Goal: Use online tool/utility: Use online tool/utility

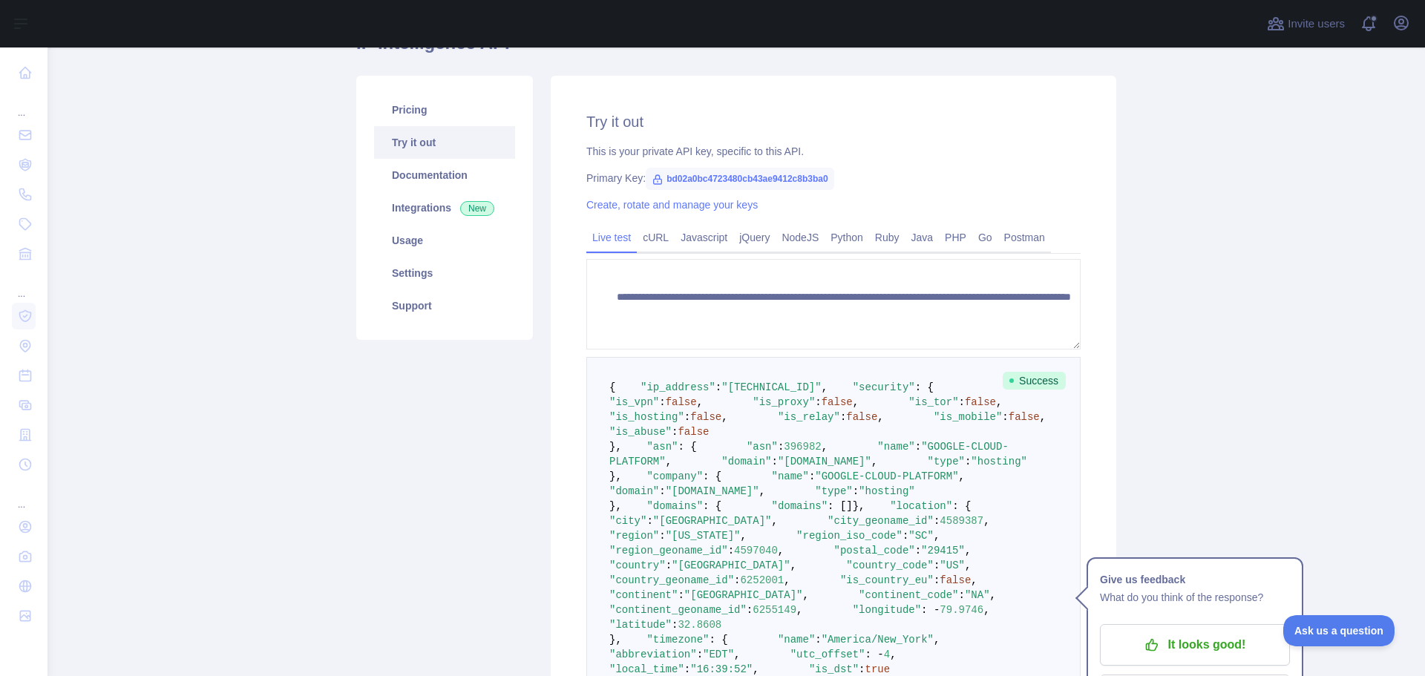
scroll to position [148, 0]
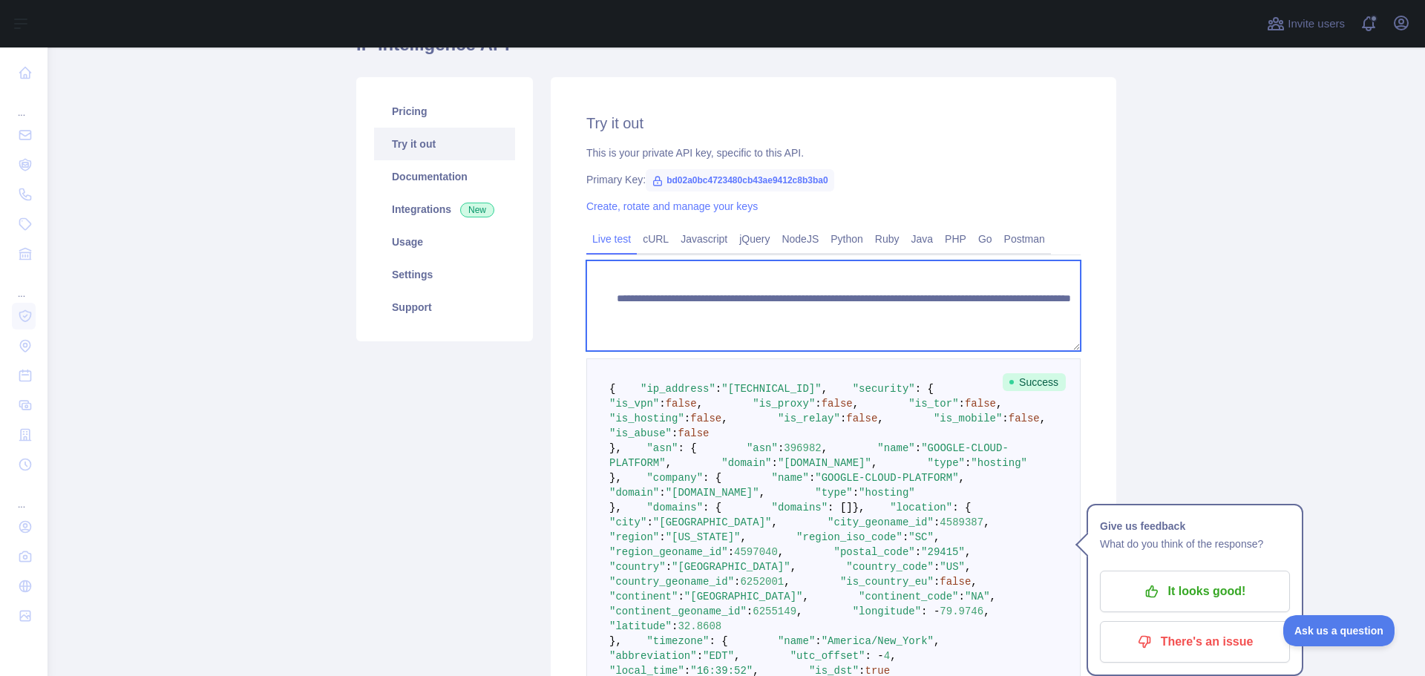
drag, startPoint x: 895, startPoint y: 317, endPoint x: 971, endPoint y: 313, distance: 75.8
click at [971, 313] on textarea "**********" at bounding box center [833, 305] width 494 height 91
paste textarea
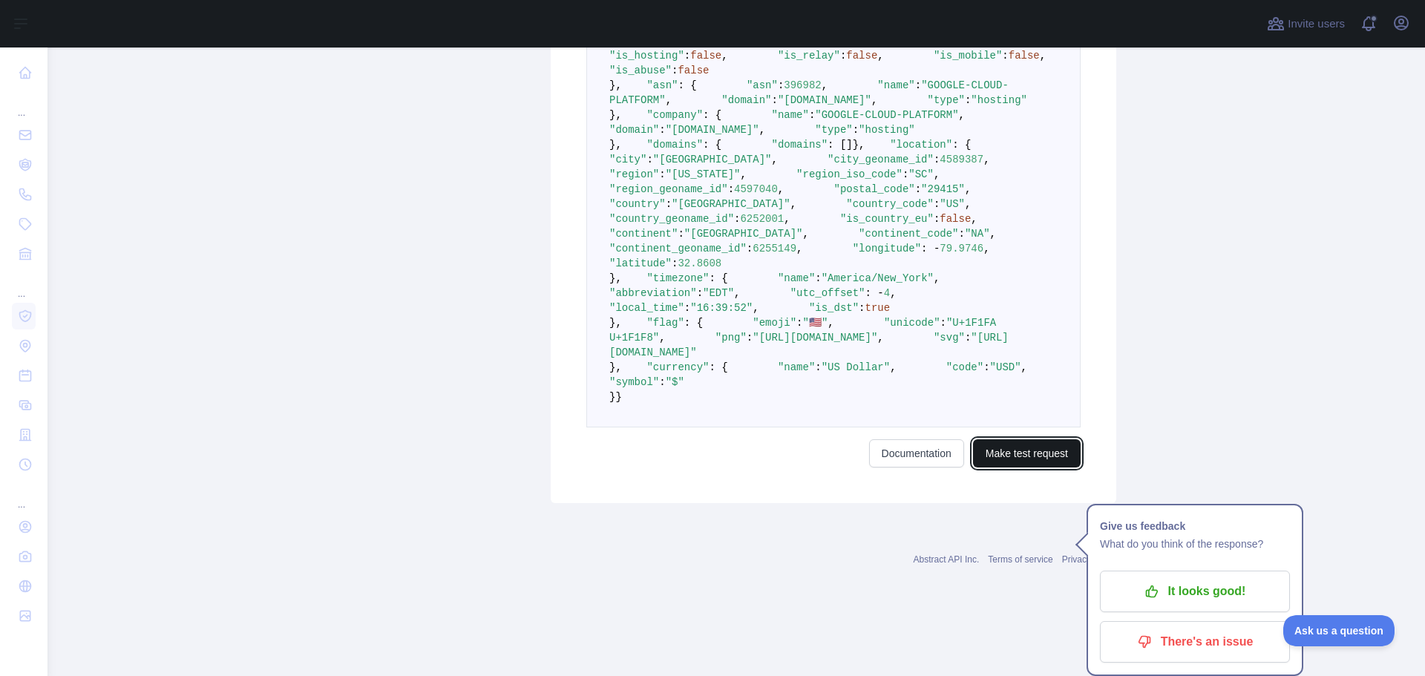
click at [1016, 468] on button "Make test request" at bounding box center [1027, 453] width 108 height 28
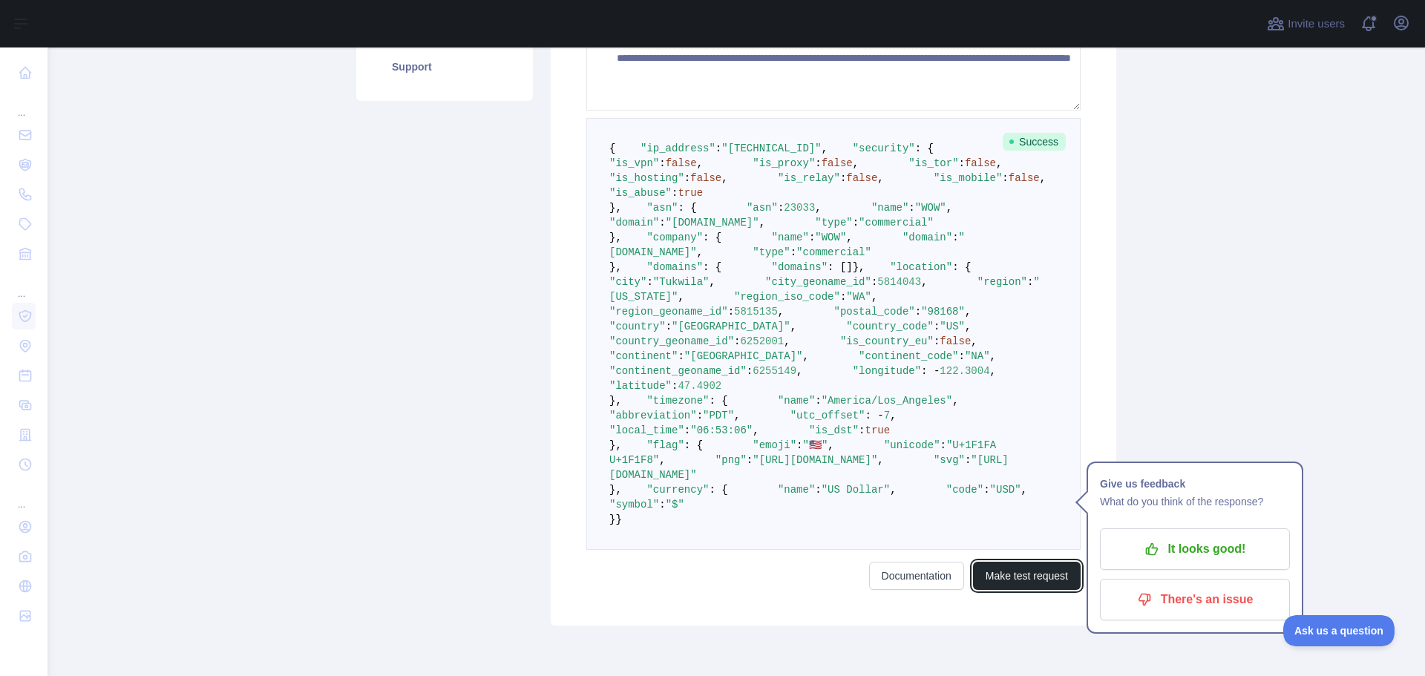
scroll to position [374, 0]
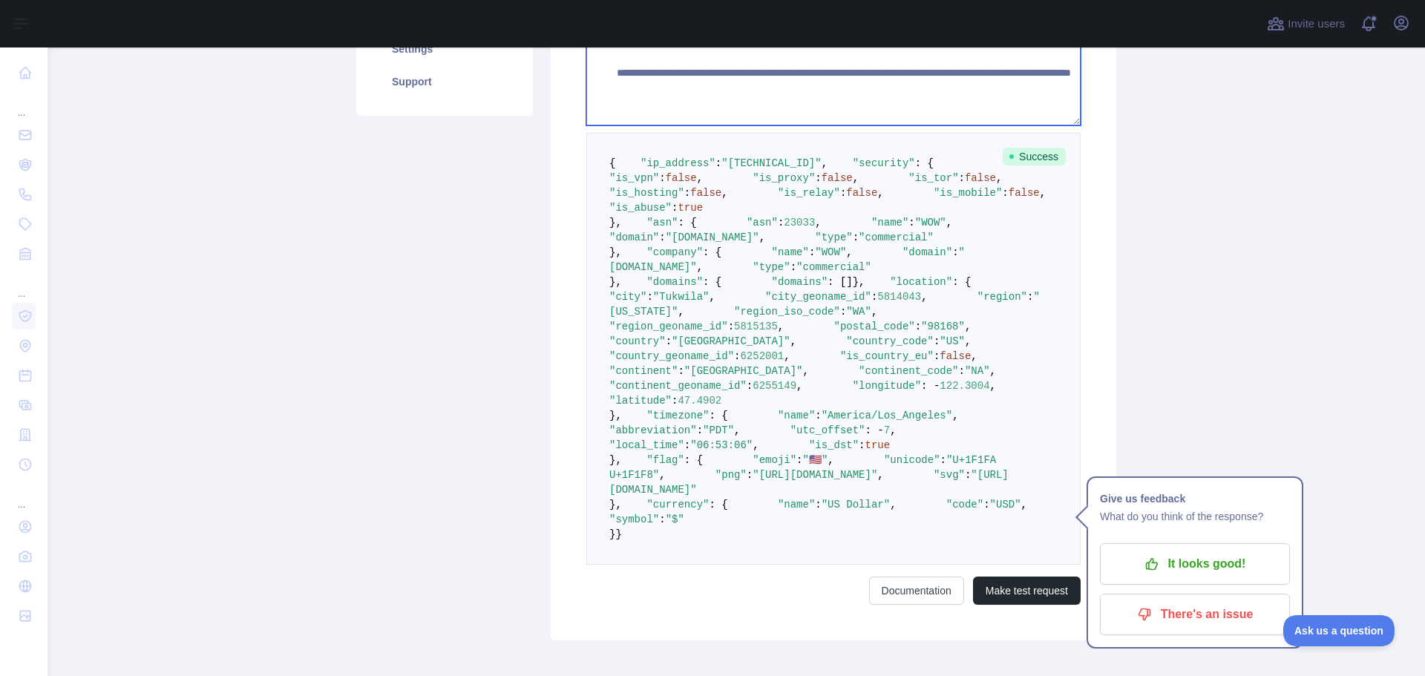
drag, startPoint x: 895, startPoint y: 88, endPoint x: 974, endPoint y: 88, distance: 79.4
click at [974, 88] on textarea "**********" at bounding box center [833, 80] width 494 height 91
paste textarea "*"
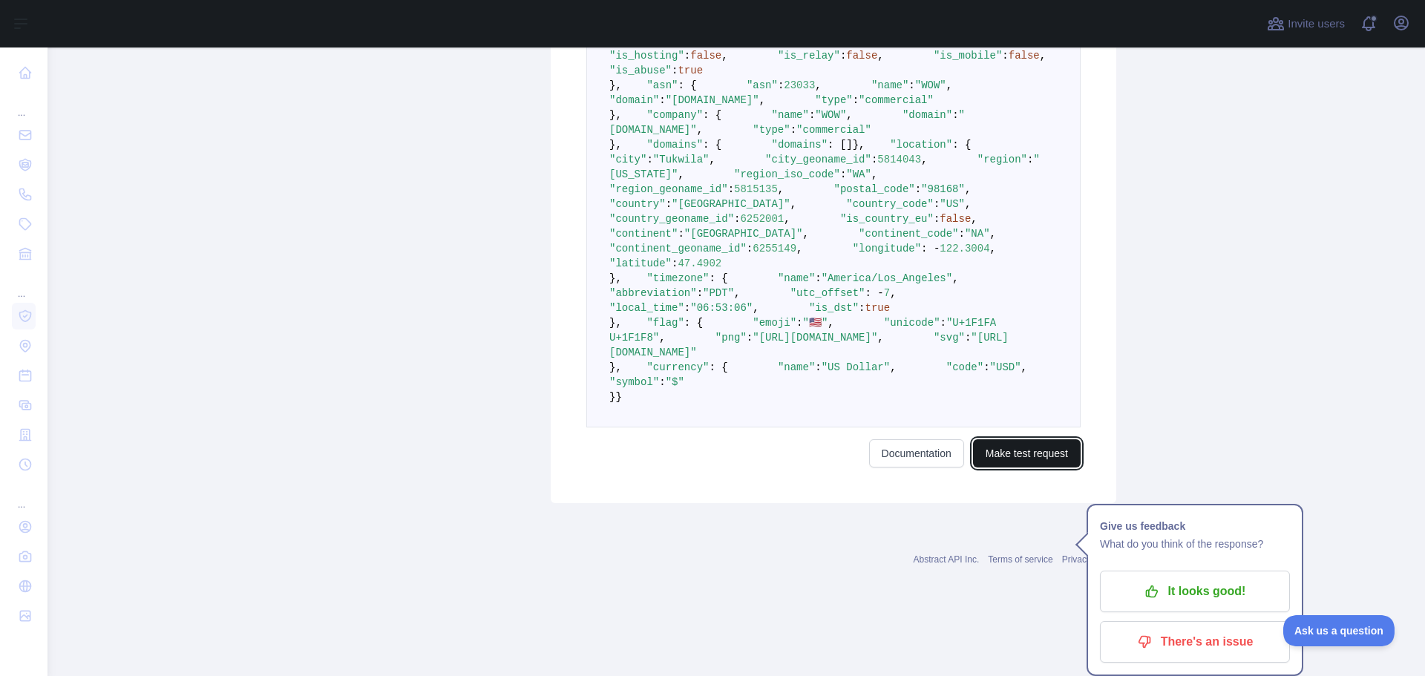
click at [1017, 468] on button "Make test request" at bounding box center [1027, 453] width 108 height 28
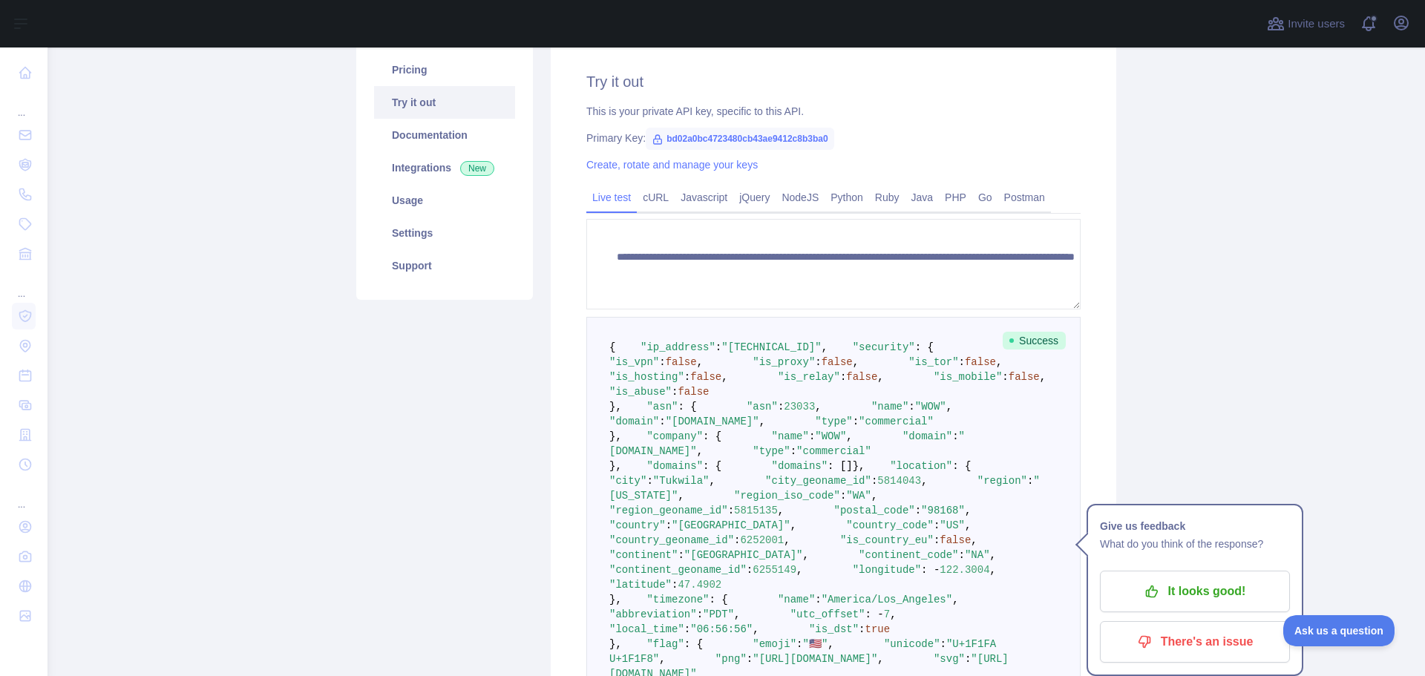
scroll to position [223, 0]
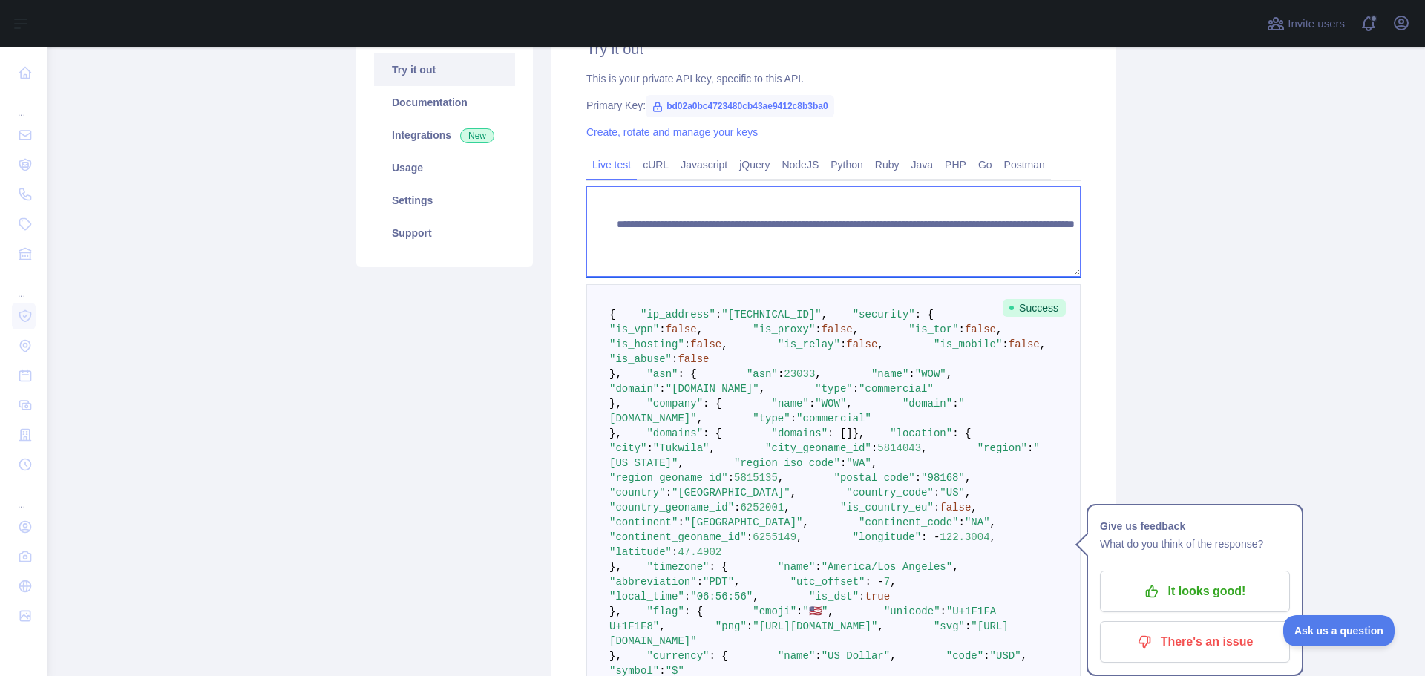
drag, startPoint x: 896, startPoint y: 240, endPoint x: 988, endPoint y: 243, distance: 92.8
click at [988, 243] on textarea "**********" at bounding box center [833, 231] width 494 height 91
paste textarea
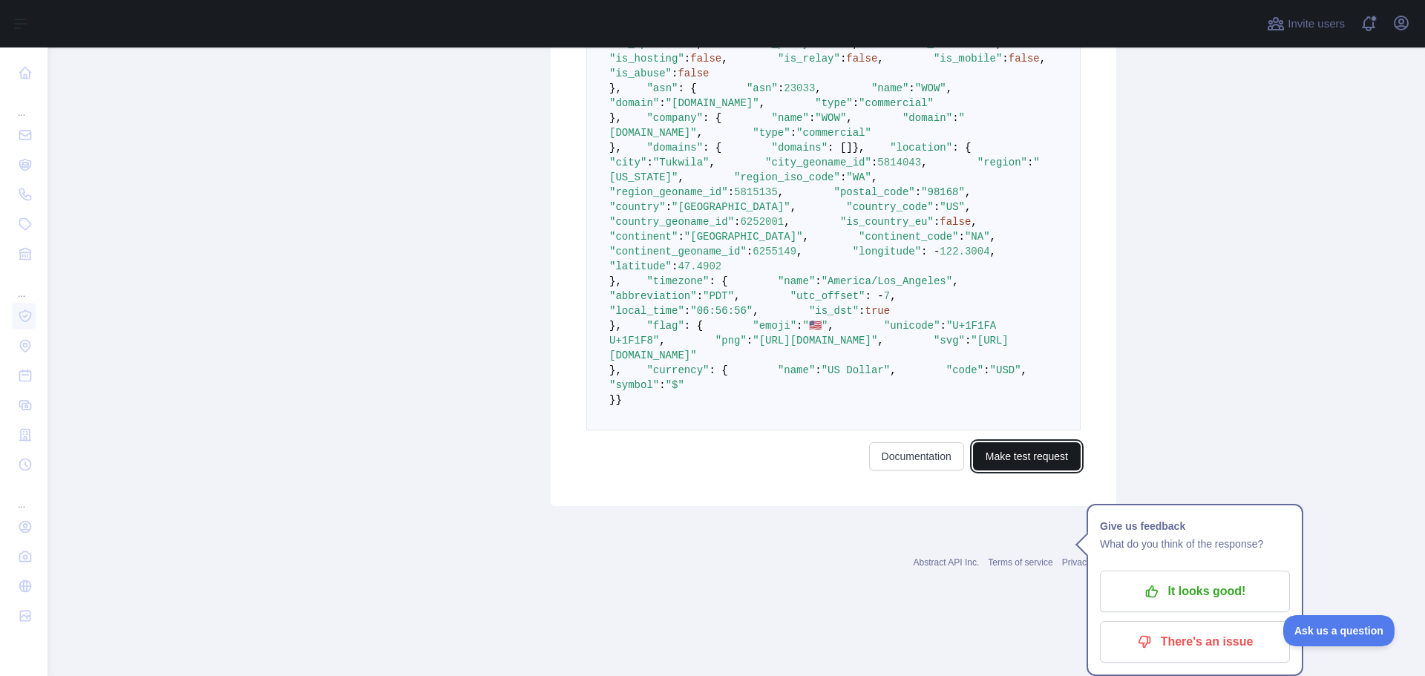
click at [1040, 470] on button "Make test request" at bounding box center [1027, 456] width 108 height 28
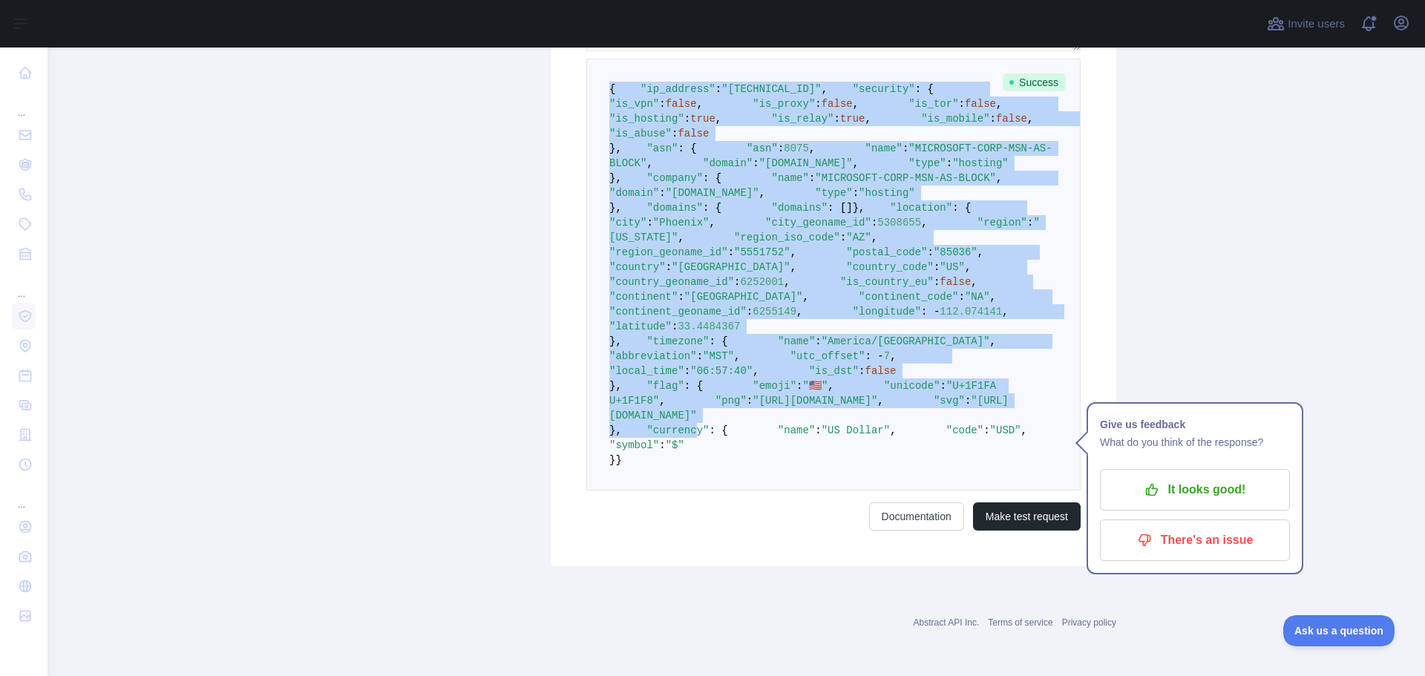
scroll to position [968, 0]
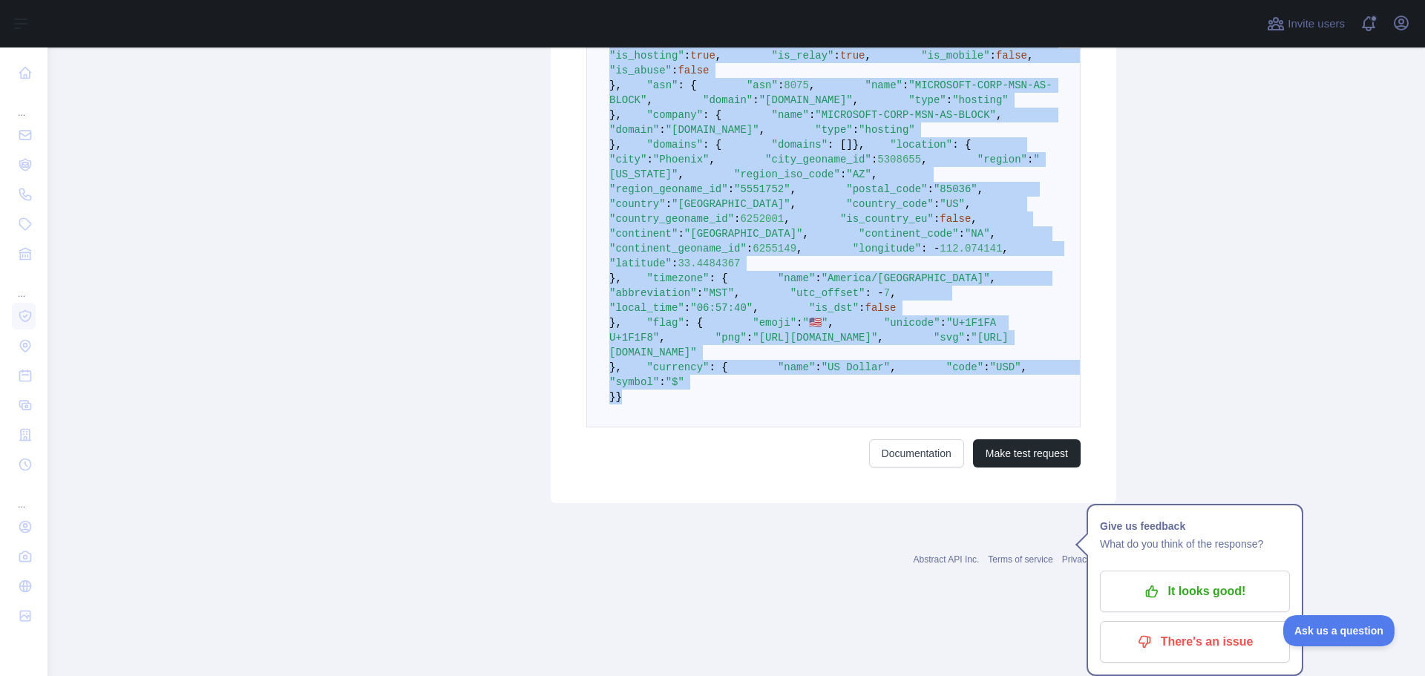
drag, startPoint x: 603, startPoint y: 165, endPoint x: 660, endPoint y: 459, distance: 299.5
click at [660, 427] on pre "{ "ip_address" : "[TECHNICAL_ID]" , "security" : { "is_vpn" : false , "is_proxy…" at bounding box center [833, 212] width 494 height 432
copy code "{ "ip_address" : "[TECHNICAL_ID]" , "security" : { "is_vpn" : false , "is_proxy…"
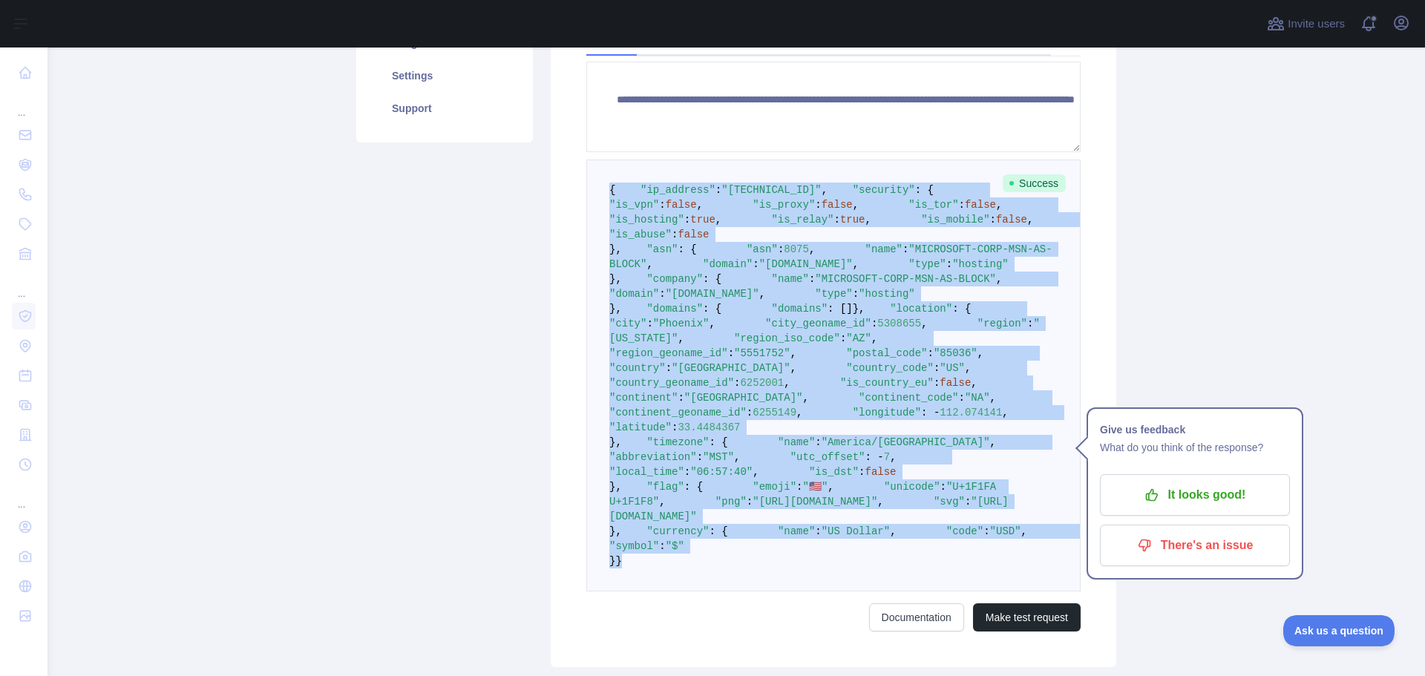
scroll to position [374, 0]
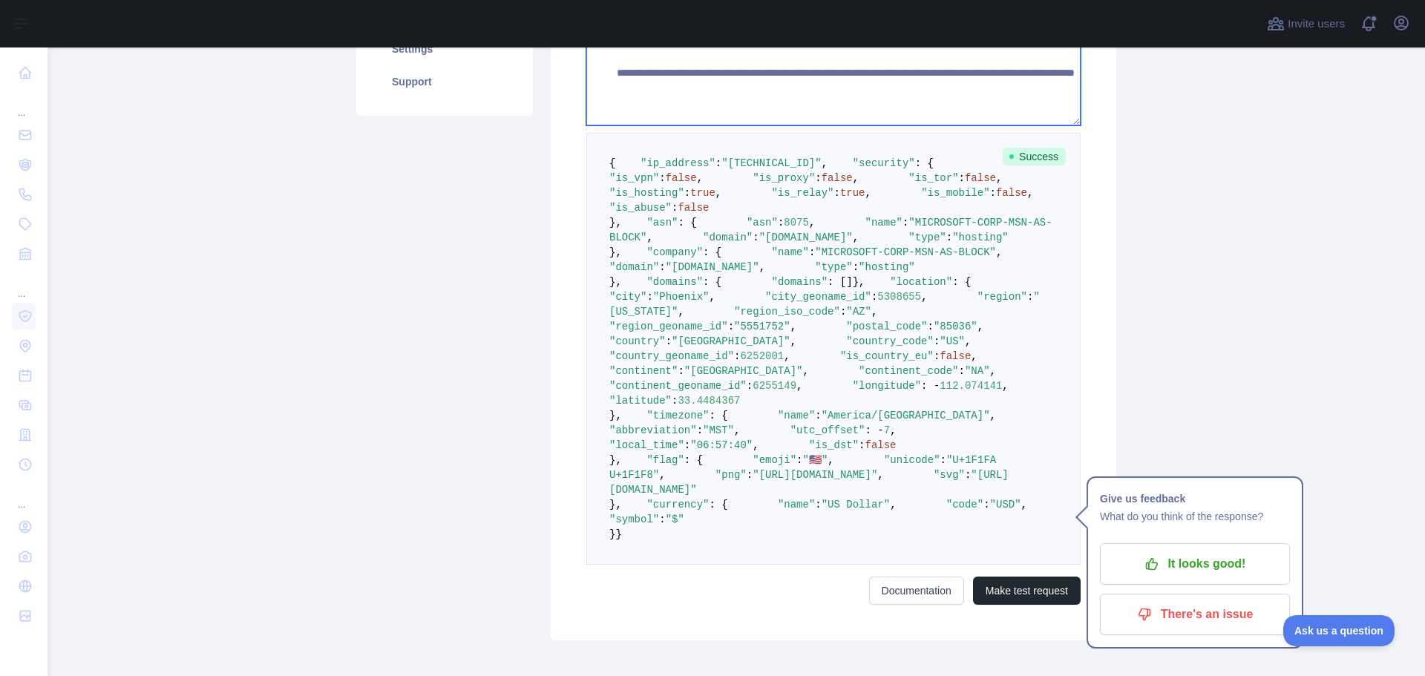
drag, startPoint x: 894, startPoint y: 92, endPoint x: 968, endPoint y: 91, distance: 74.2
click at [968, 91] on textarea "**********" at bounding box center [833, 80] width 494 height 91
paste textarea "*"
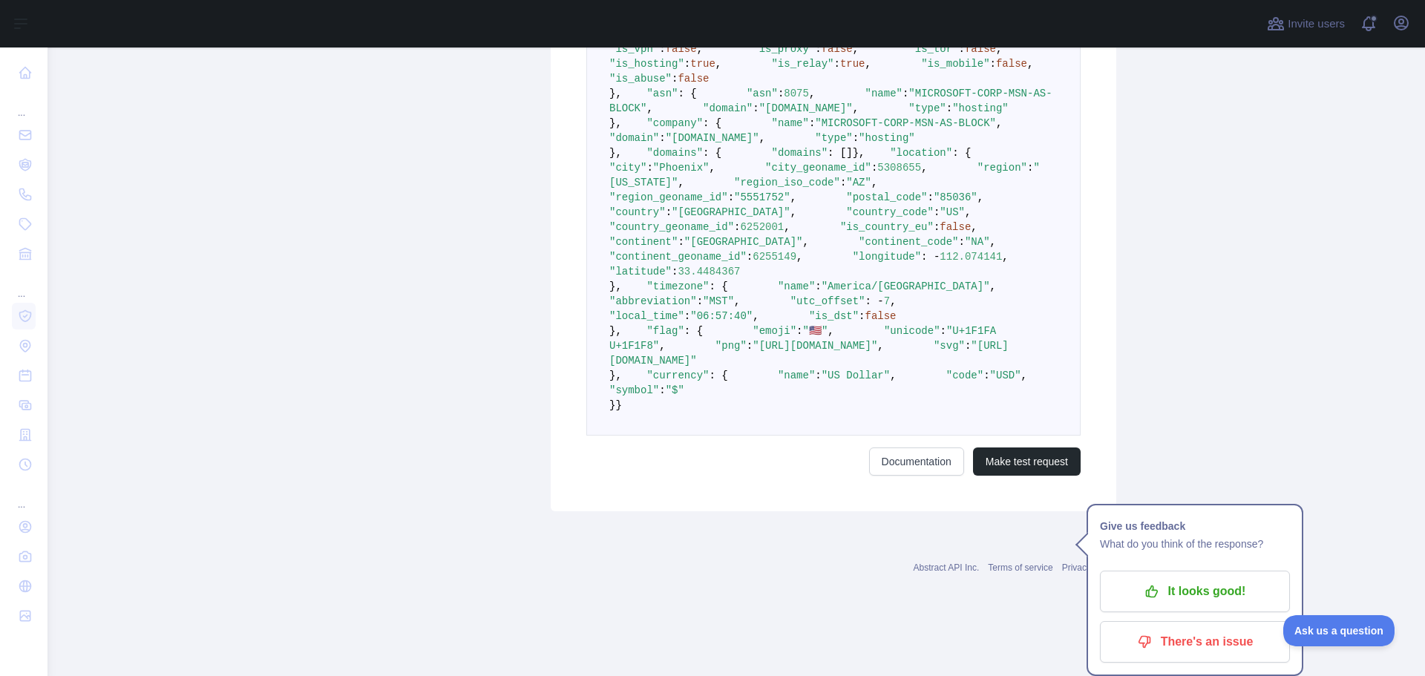
scroll to position [968, 0]
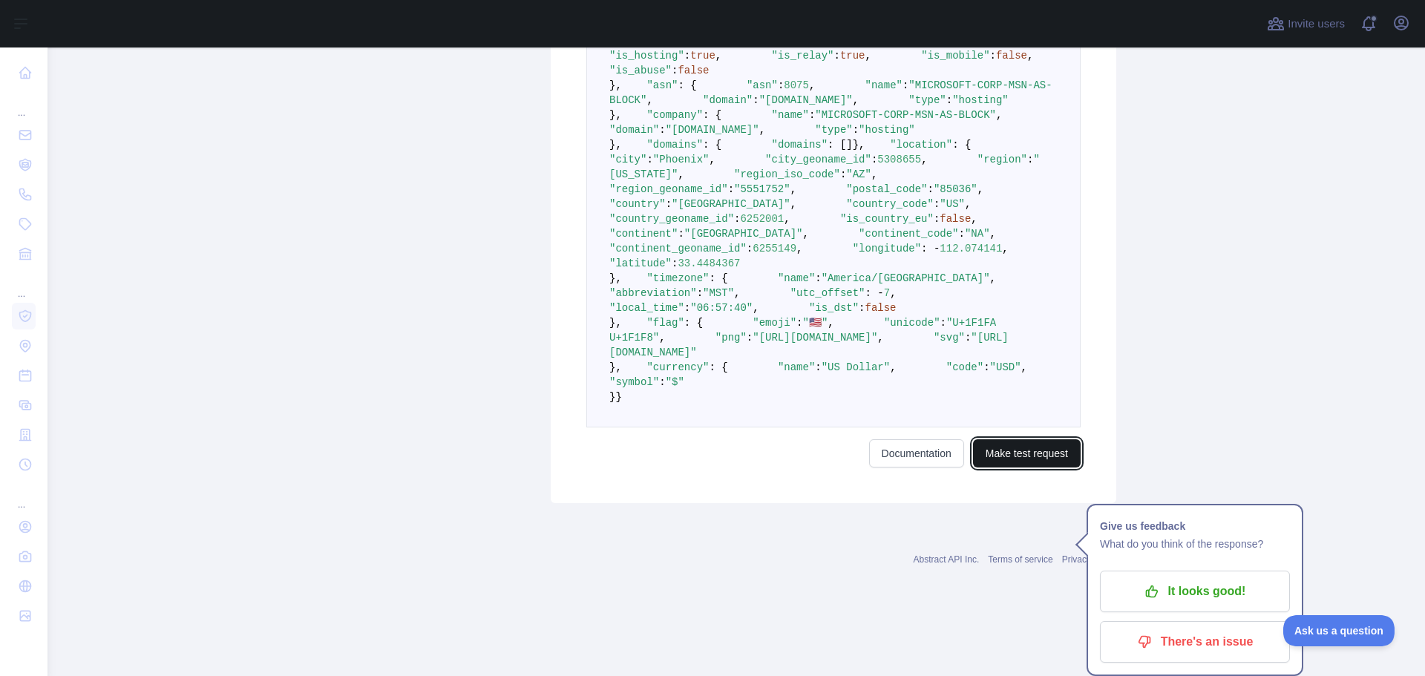
click at [1040, 468] on button "Make test request" at bounding box center [1027, 453] width 108 height 28
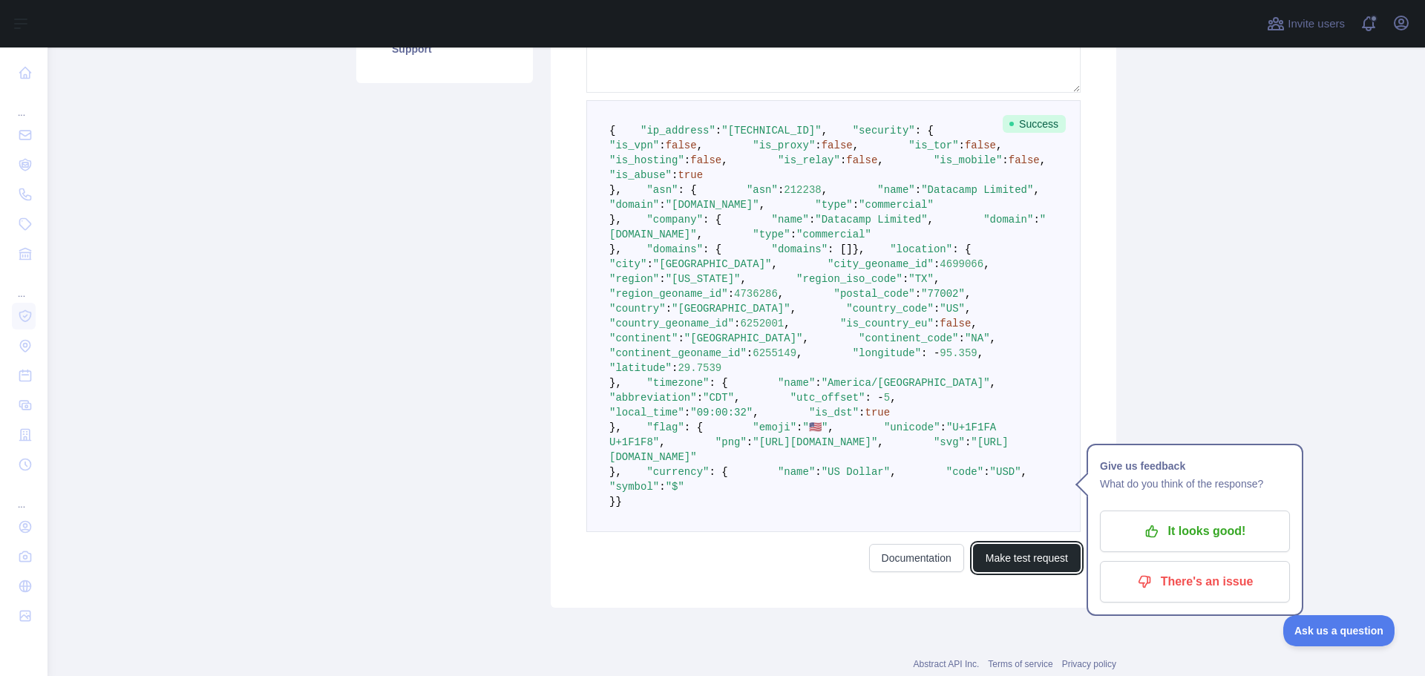
scroll to position [300, 0]
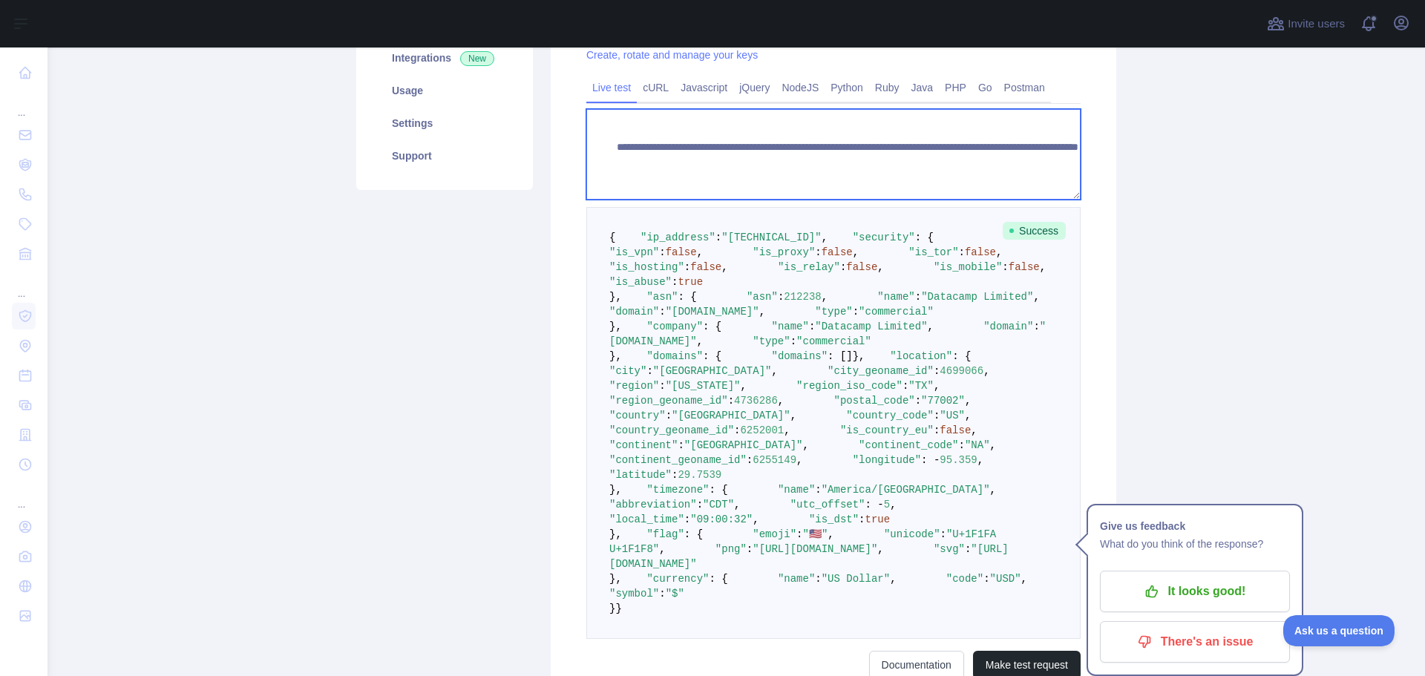
drag, startPoint x: 896, startPoint y: 162, endPoint x: 1008, endPoint y: 156, distance: 111.5
click at [1008, 156] on textarea "**********" at bounding box center [833, 154] width 494 height 91
paste textarea
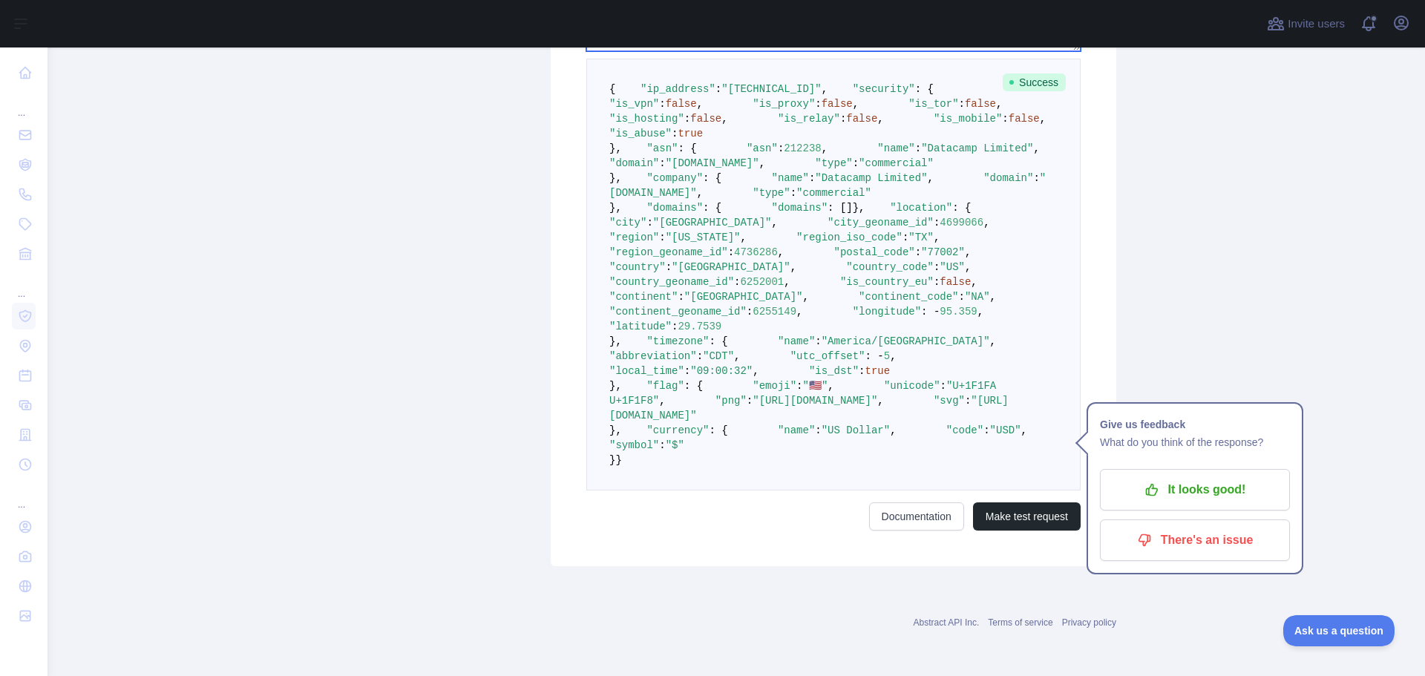
scroll to position [893, 0]
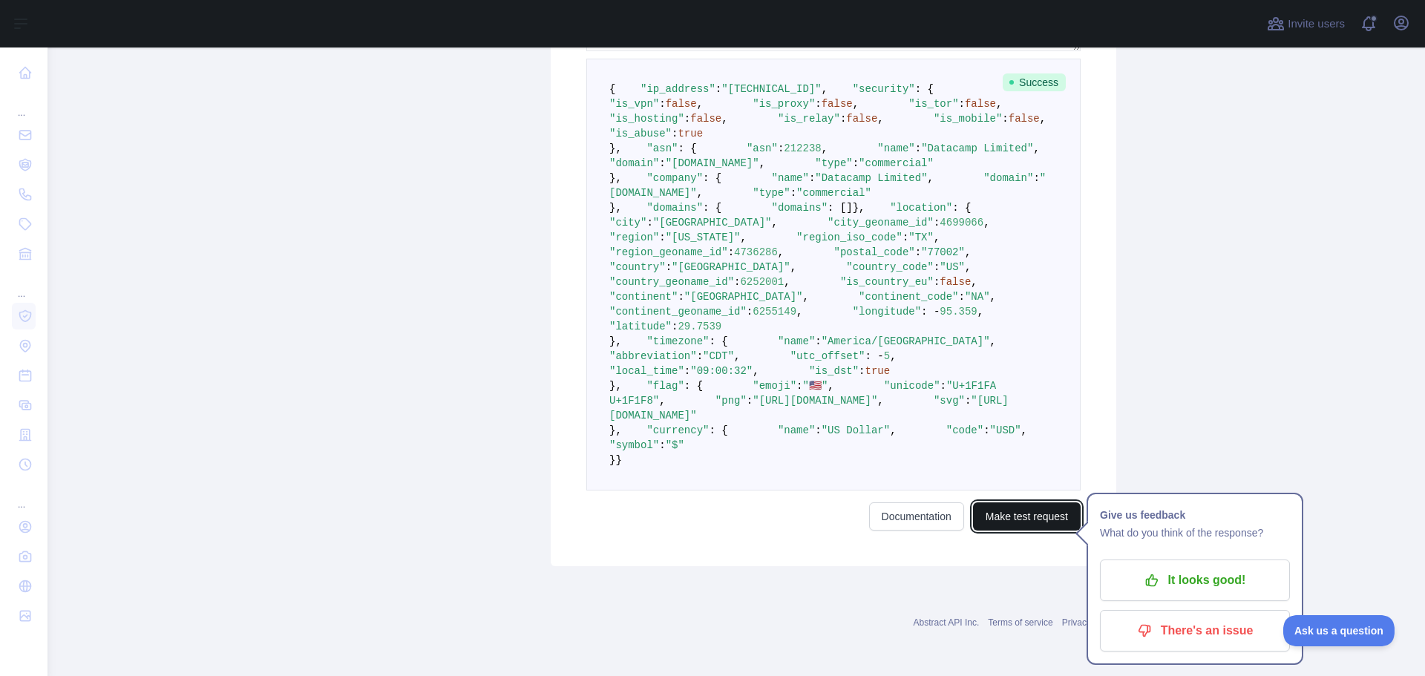
click at [992, 531] on button "Make test request" at bounding box center [1027, 516] width 108 height 28
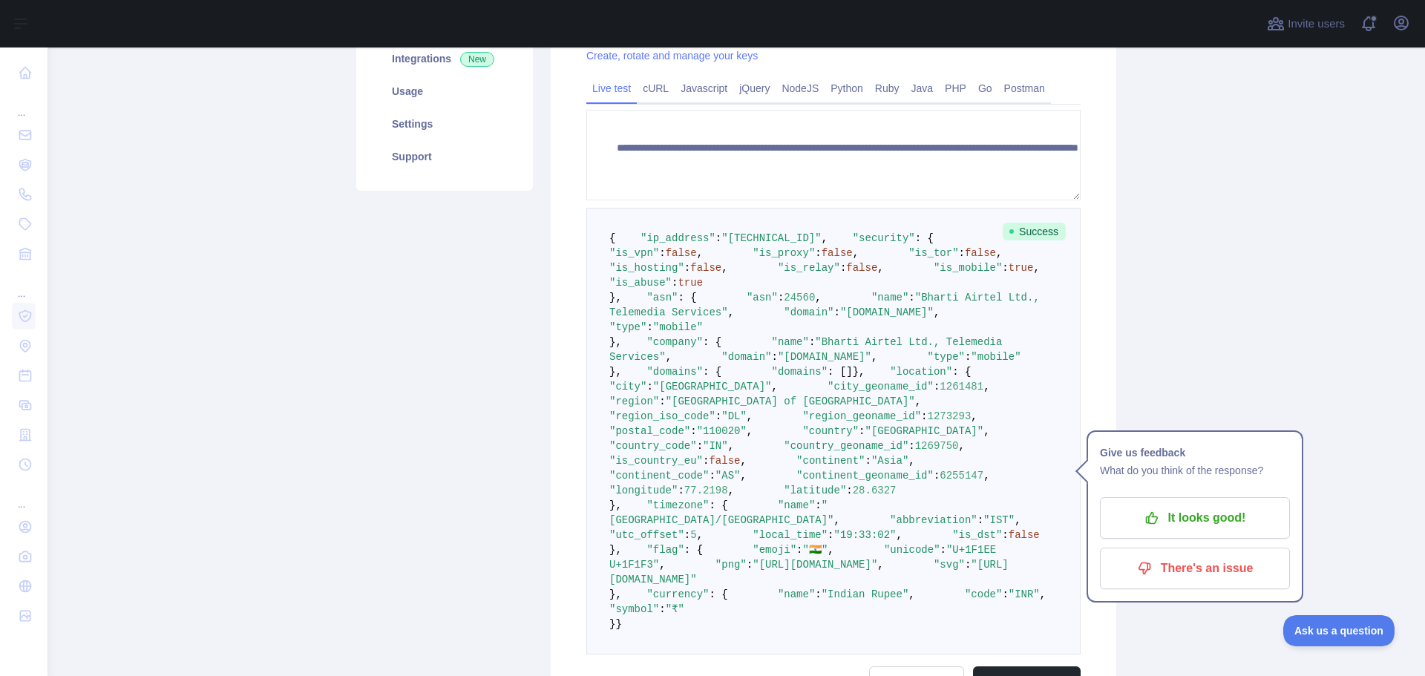
scroll to position [226, 0]
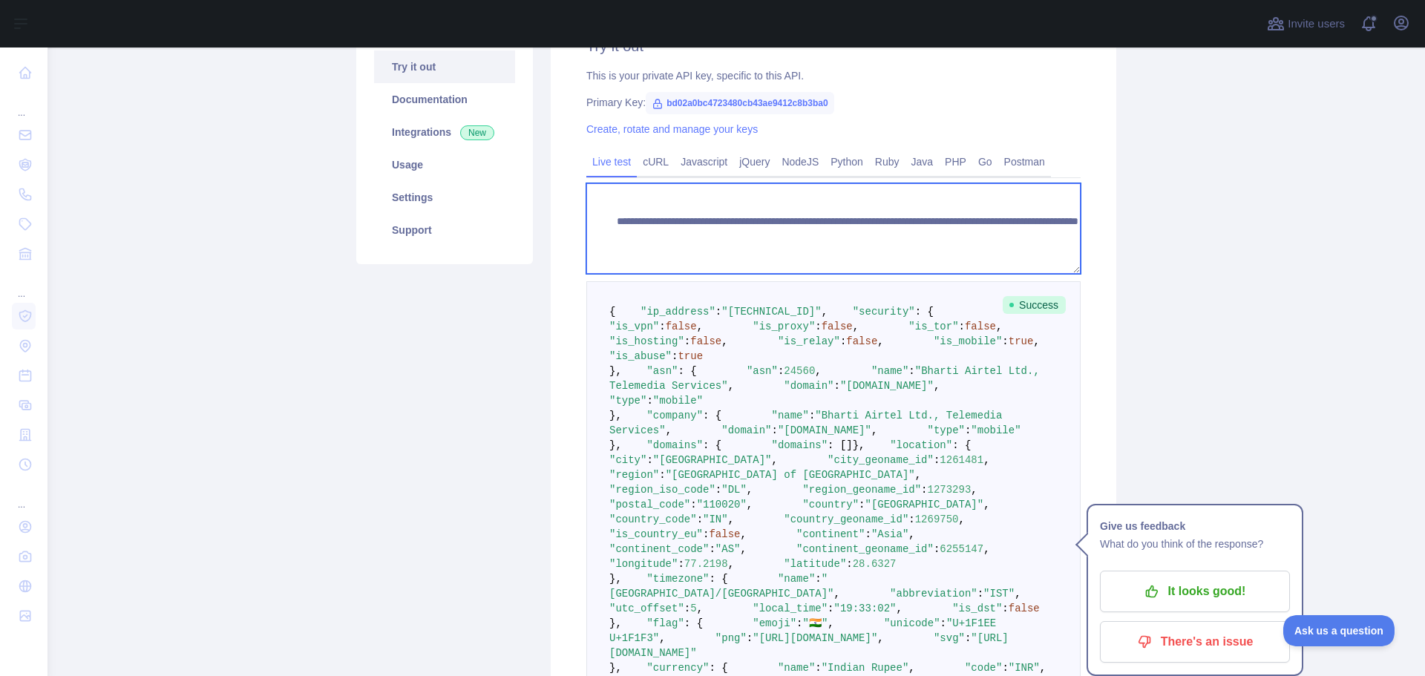
drag, startPoint x: 896, startPoint y: 239, endPoint x: 970, endPoint y: 237, distance: 74.2
click at [970, 237] on textarea "**********" at bounding box center [833, 228] width 494 height 91
paste textarea
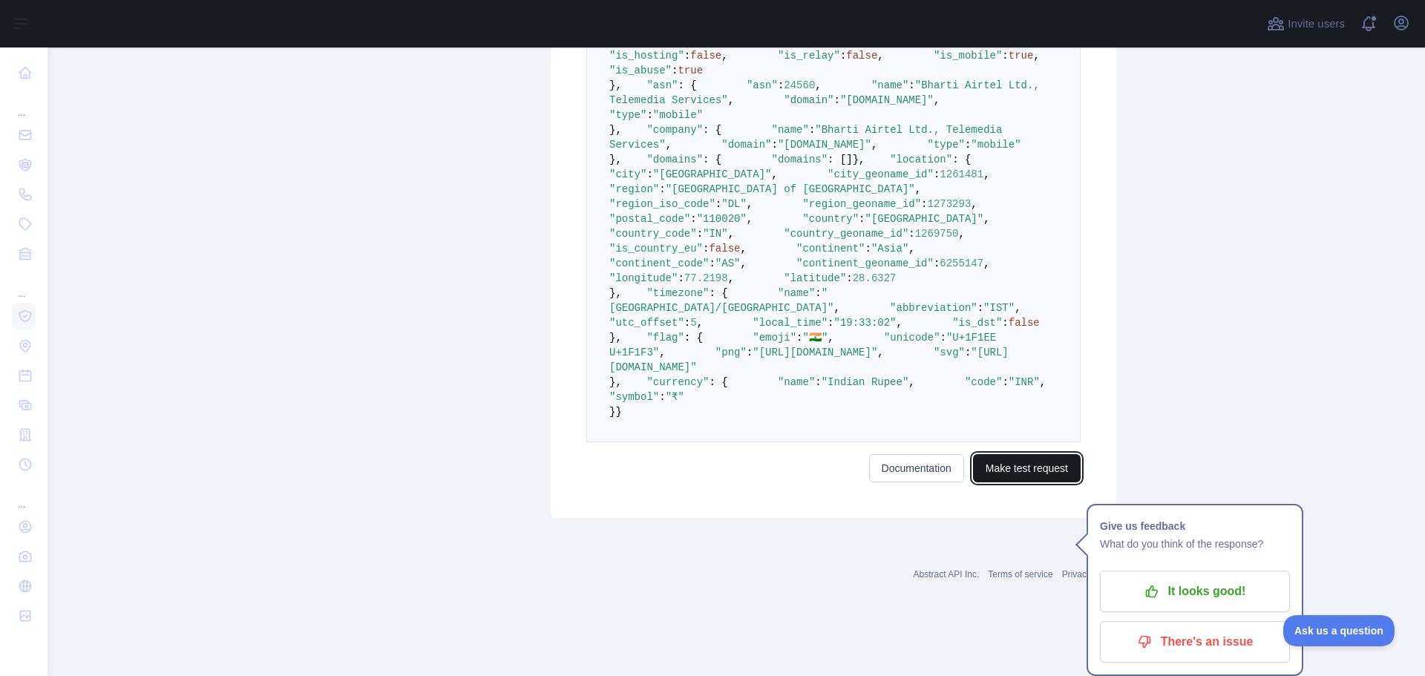
click at [1016, 482] on button "Make test request" at bounding box center [1027, 468] width 108 height 28
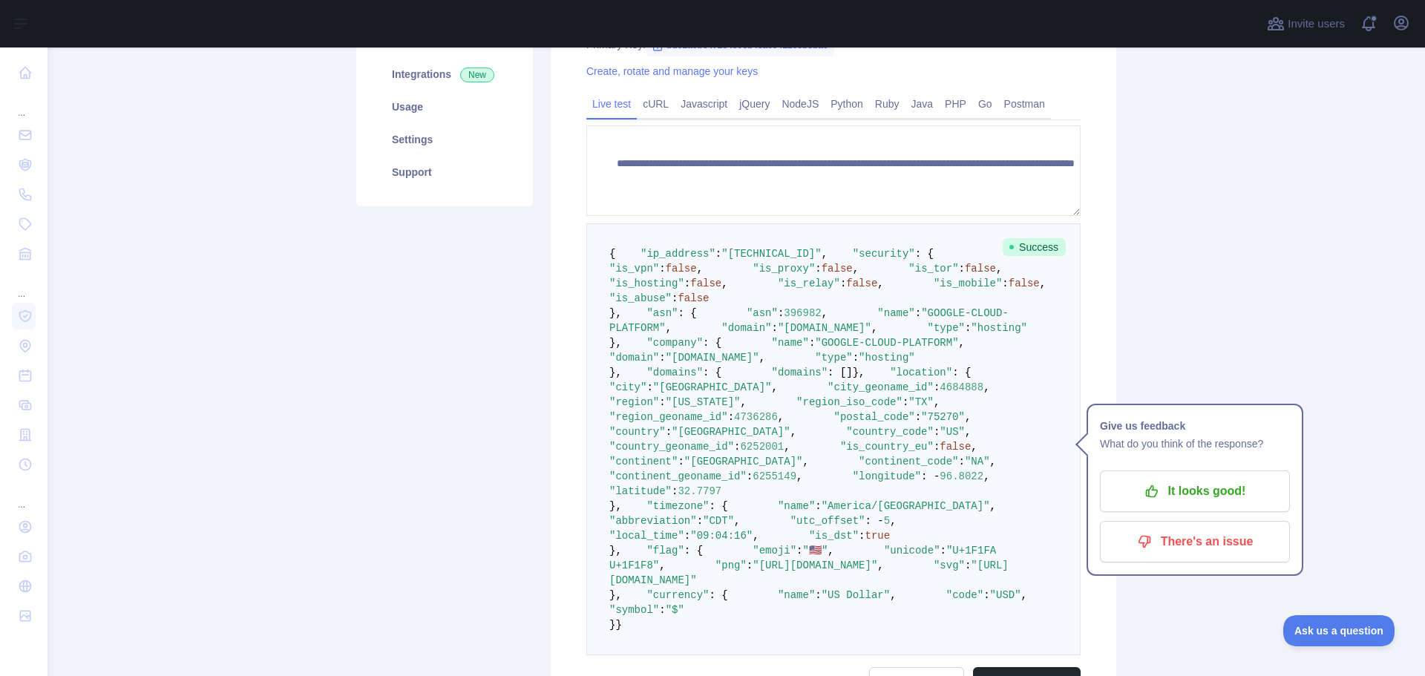
scroll to position [374, 0]
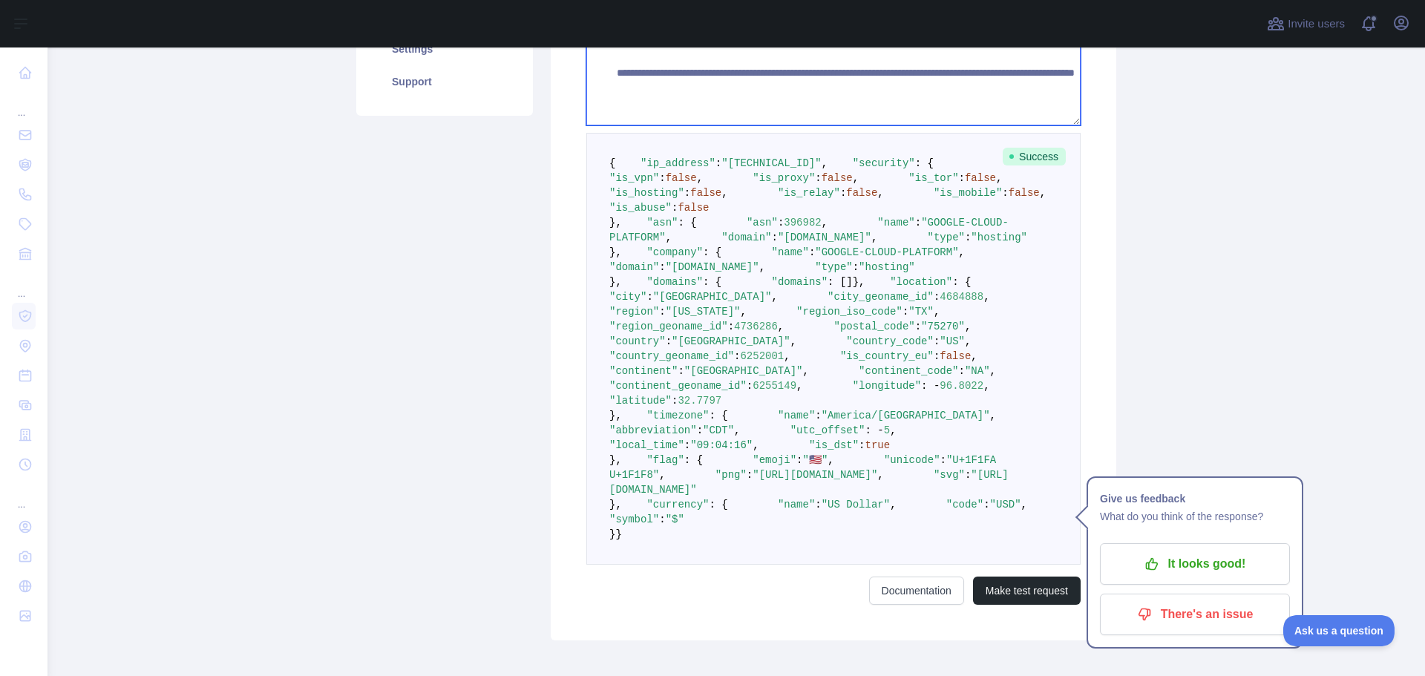
drag, startPoint x: 893, startPoint y: 86, endPoint x: 977, endPoint y: 89, distance: 83.9
click at [977, 89] on textarea "**********" at bounding box center [833, 80] width 494 height 91
paste textarea
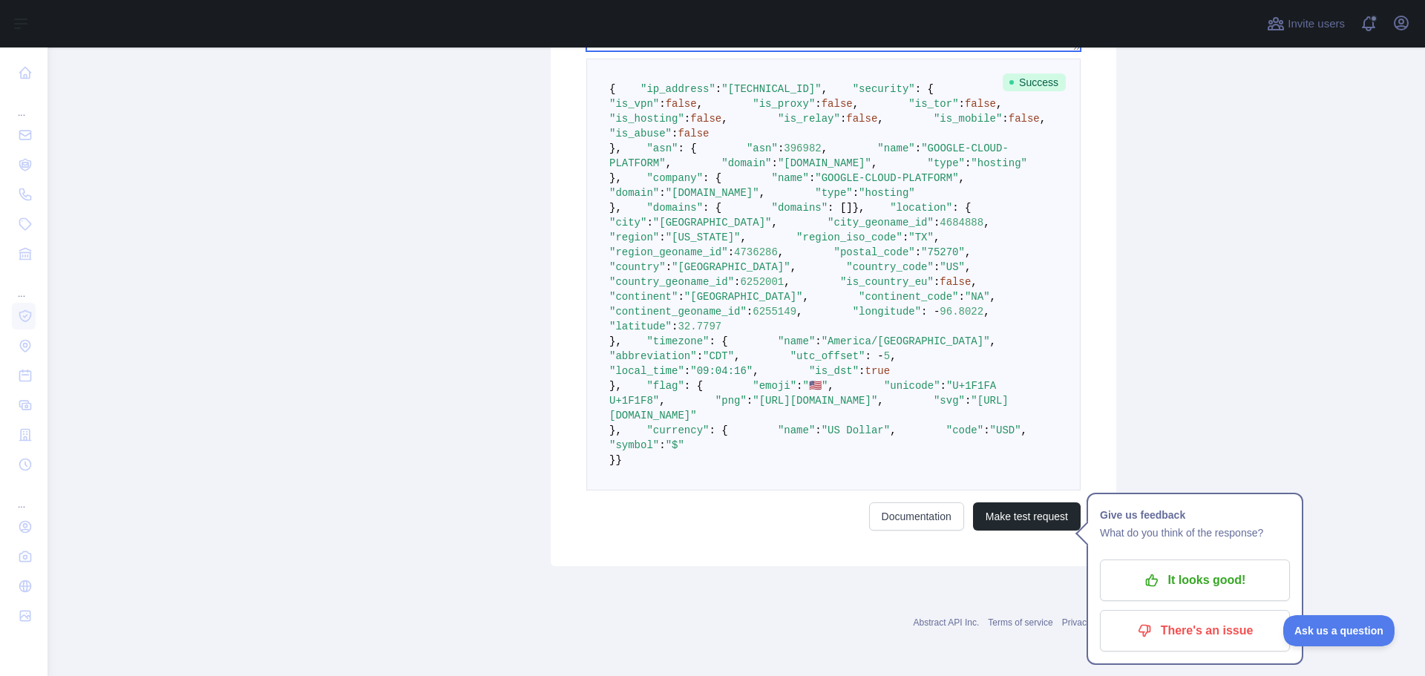
scroll to position [893, 0]
click at [1029, 531] on button "Make test request" at bounding box center [1027, 516] width 108 height 28
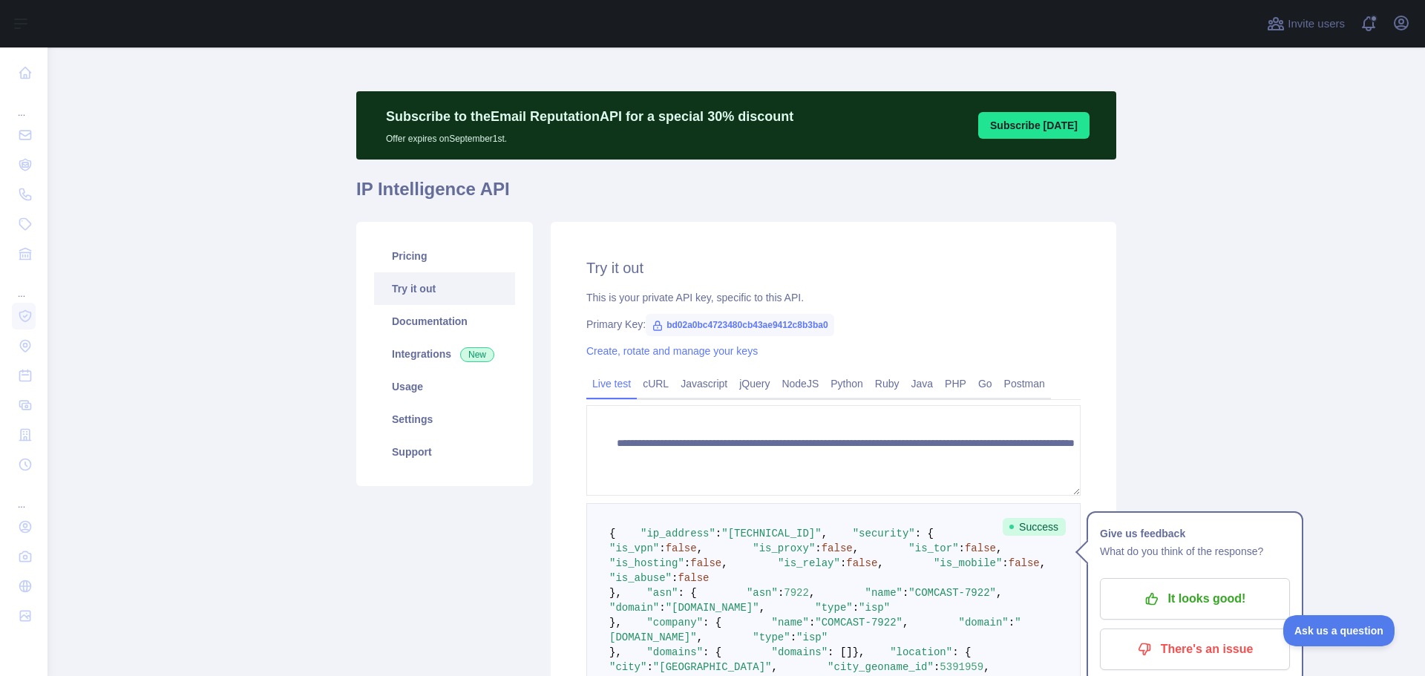
scroll to position [3, 0]
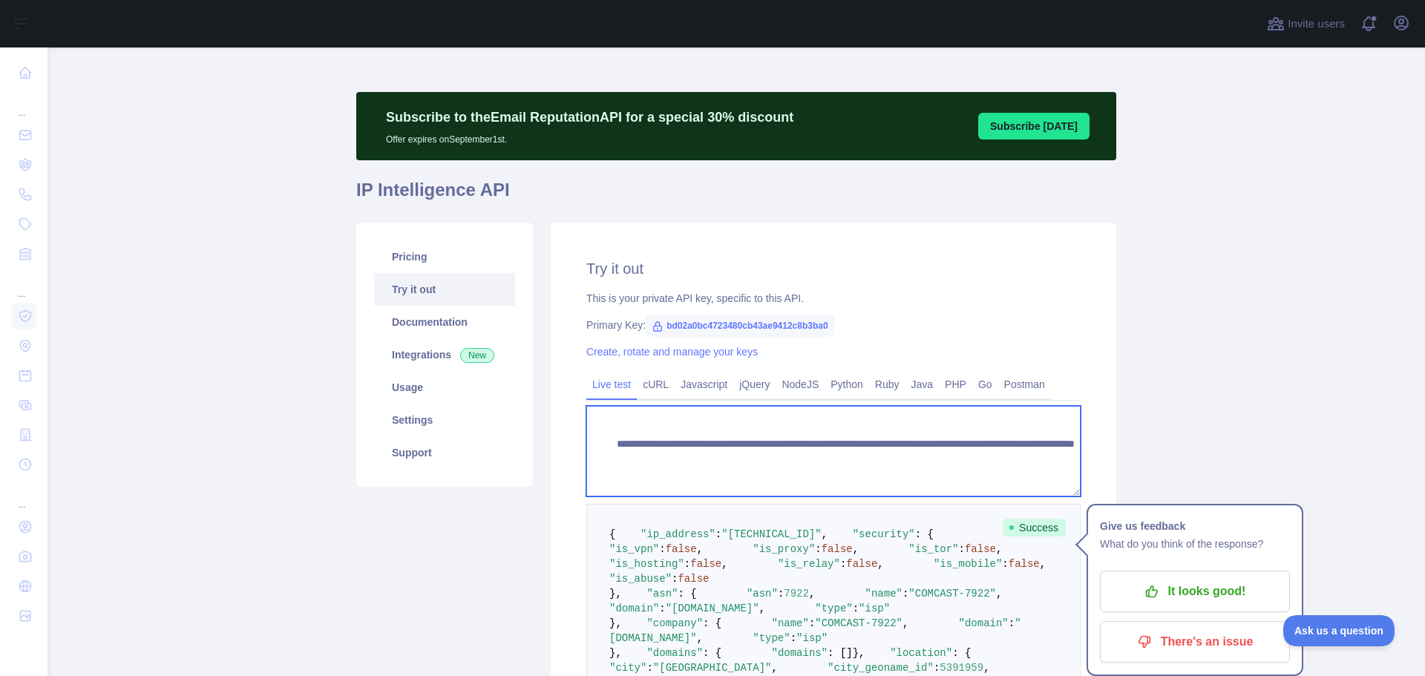
drag, startPoint x: 896, startPoint y: 461, endPoint x: 965, endPoint y: 459, distance: 69.0
click at [965, 459] on textarea "**********" at bounding box center [833, 451] width 494 height 91
paste textarea
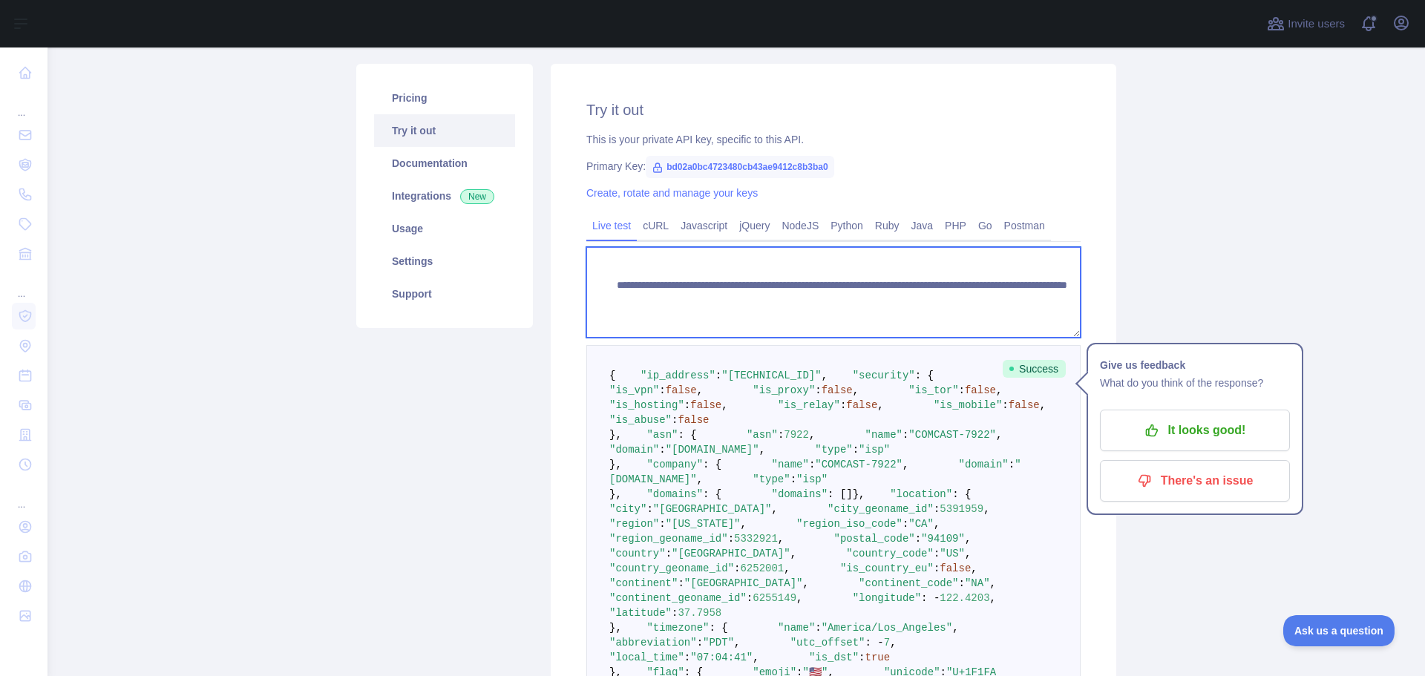
scroll to position [0, 0]
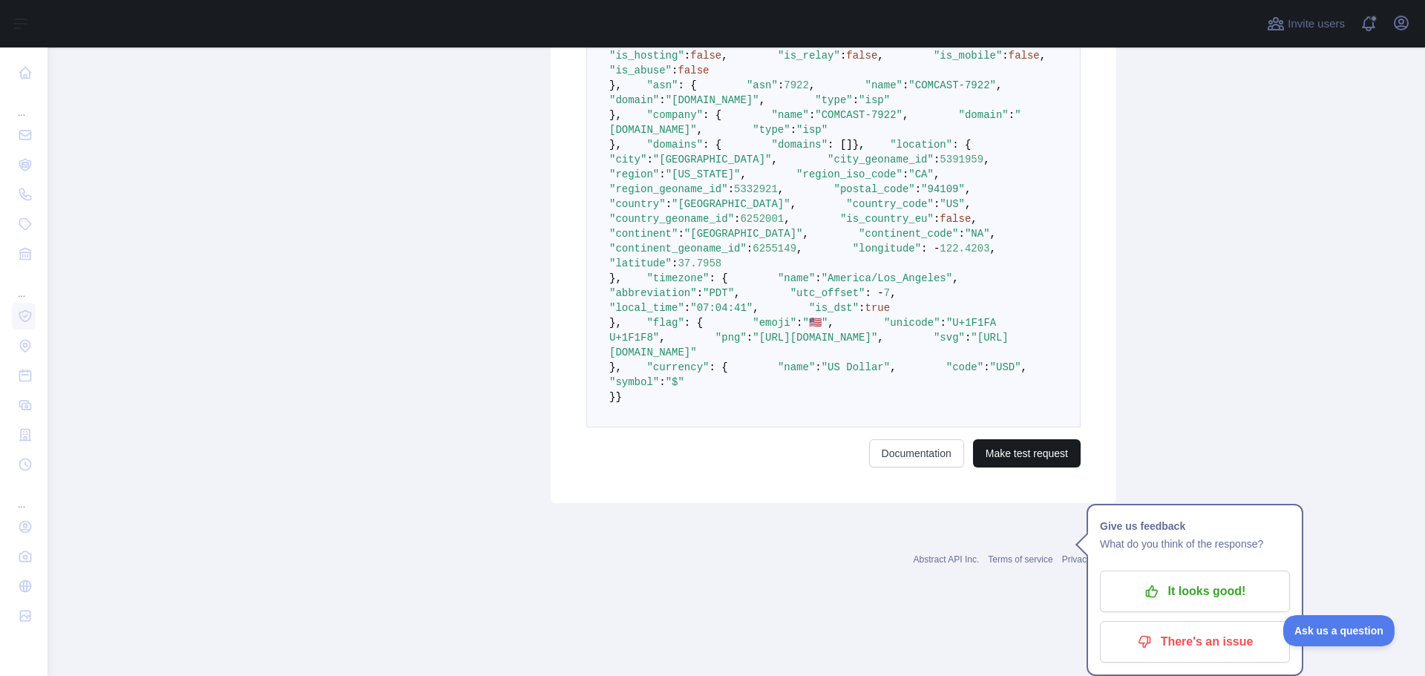
type textarea "**********"
click at [1016, 468] on button "Make test request" at bounding box center [1027, 453] width 108 height 28
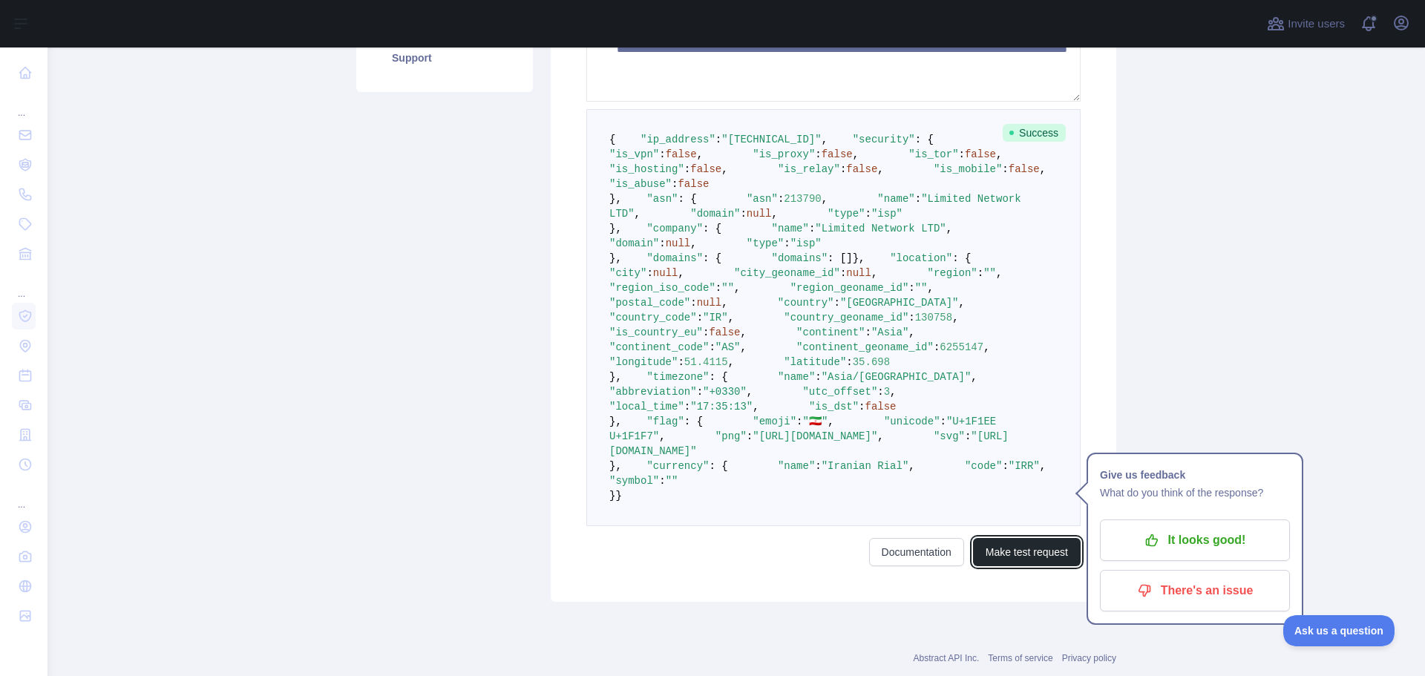
scroll to position [374, 0]
